Goal: Check status: Check status

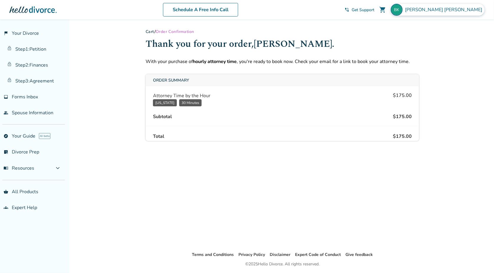
click at [471, 9] on span "[PERSON_NAME]" at bounding box center [445, 9] width 80 height 6
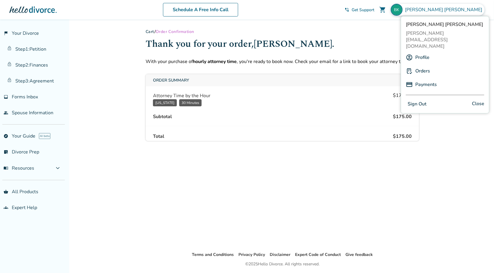
click at [424, 65] on link "Orders" at bounding box center [423, 70] width 15 height 11
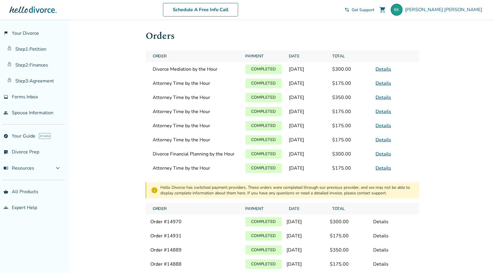
click at [384, 68] on link "Details" at bounding box center [384, 69] width 16 height 6
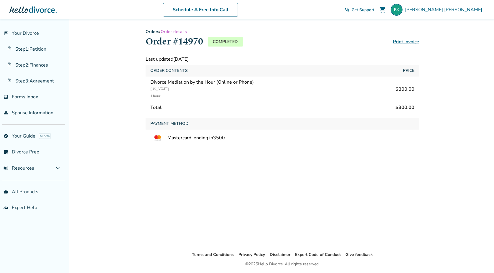
click at [187, 42] on h1 "Order #14970" at bounding box center [175, 42] width 58 height 14
copy h1 "14970"
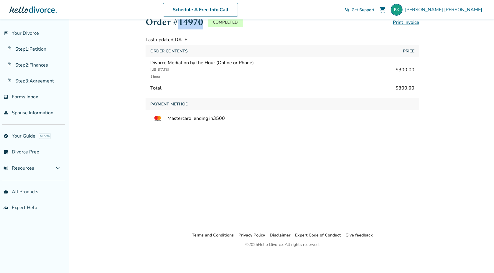
scroll to position [19, 0]
